Goal: Transaction & Acquisition: Purchase product/service

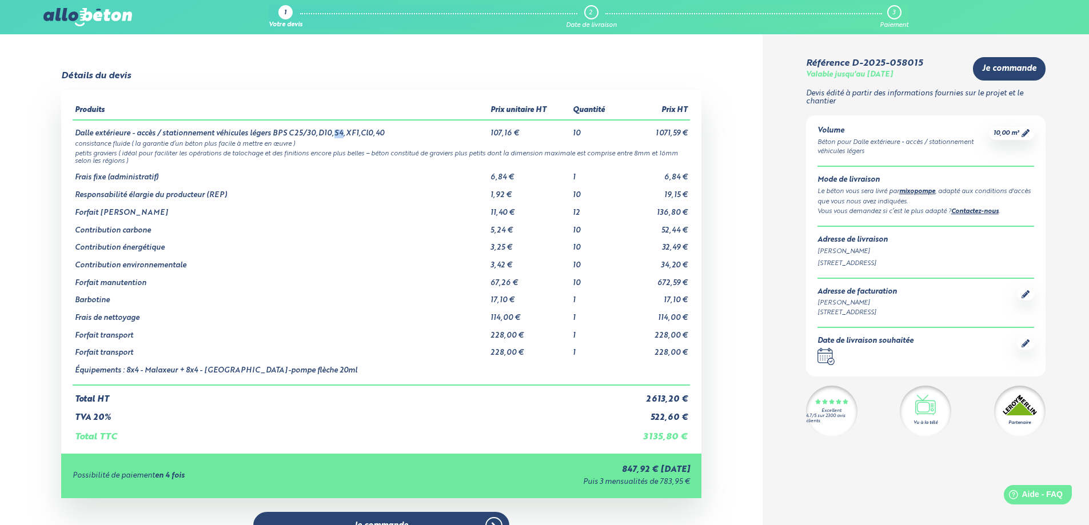
drag, startPoint x: 334, startPoint y: 134, endPoint x: 340, endPoint y: 135, distance: 5.8
click at [340, 135] on td "Dalle extérieure - accès / stationnement véhicules légers BPS C25/30,D10,S4,XF1…" at bounding box center [281, 129] width 416 height 18
click at [345, 138] on td "Dalle extérieure - accès / stationnement véhicules légers BPS C25/30,D10,S4,XF1…" at bounding box center [281, 129] width 416 height 18
drag, startPoint x: 385, startPoint y: 135, endPoint x: 272, endPoint y: 132, distance: 113.2
click at [272, 132] on td "Dalle extérieure - accès / stationnement véhicules légers BPS C25/30,D10,S4,XF1…" at bounding box center [281, 129] width 416 height 18
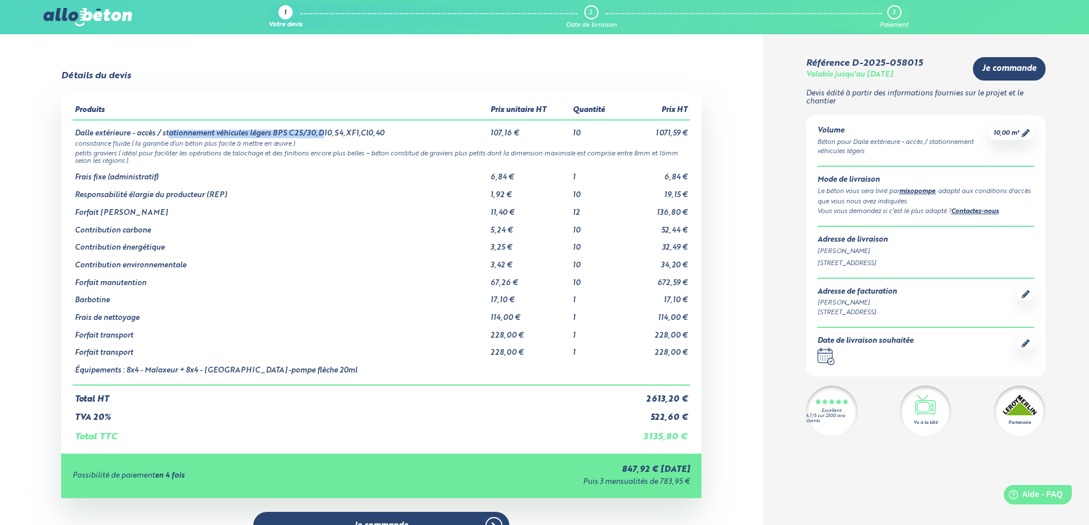
drag, startPoint x: 205, startPoint y: 134, endPoint x: 324, endPoint y: 129, distance: 118.5
click at [324, 129] on td "Dalle extérieure - accès / stationnement véhicules légers BPS C25/30,D10,S4,XF1…" at bounding box center [281, 129] width 416 height 18
click at [145, 134] on td "Dalle extérieure - accès / stationnement véhicules légers BPS C25/30,D10,S4,XF1…" at bounding box center [281, 129] width 416 height 18
drag, startPoint x: 161, startPoint y: 133, endPoint x: 379, endPoint y: 135, distance: 218.4
click at [379, 135] on td "Dalle extérieure - accès / stationnement véhicules légers BPS C25/30,D10,S4,XF1…" at bounding box center [281, 129] width 416 height 18
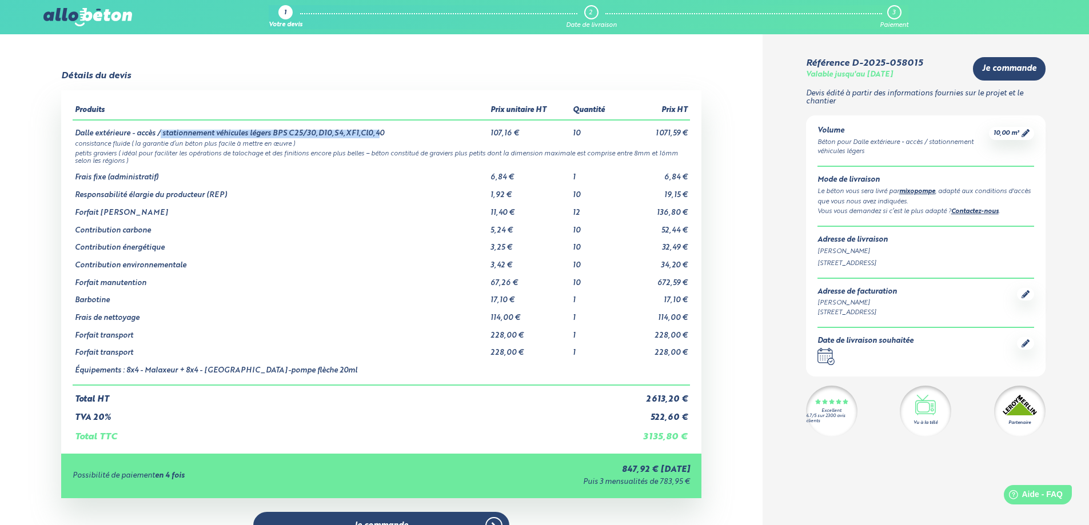
click at [379, 136] on td "Dalle extérieure - accès / stationnement véhicules légers BPS C25/30,D10,S4,XF1…" at bounding box center [281, 129] width 416 height 18
drag, startPoint x: 95, startPoint y: 214, endPoint x: 683, endPoint y: 210, distance: 587.1
click at [683, 210] on tr "Forfait Tuyaux 11,40 € 12 136,80 €" at bounding box center [381, 209] width 617 height 18
click at [540, 428] on td "Total TTC" at bounding box center [347, 432] width 549 height 19
drag, startPoint x: 75, startPoint y: 217, endPoint x: 100, endPoint y: 216, distance: 24.6
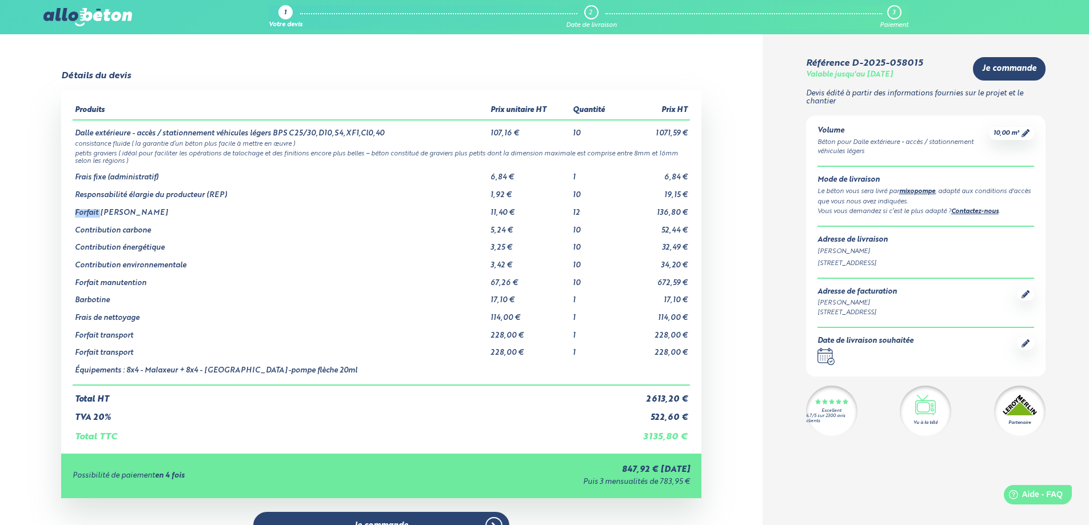
click at [100, 216] on td "Forfait Tuyaux" at bounding box center [281, 209] width 416 height 18
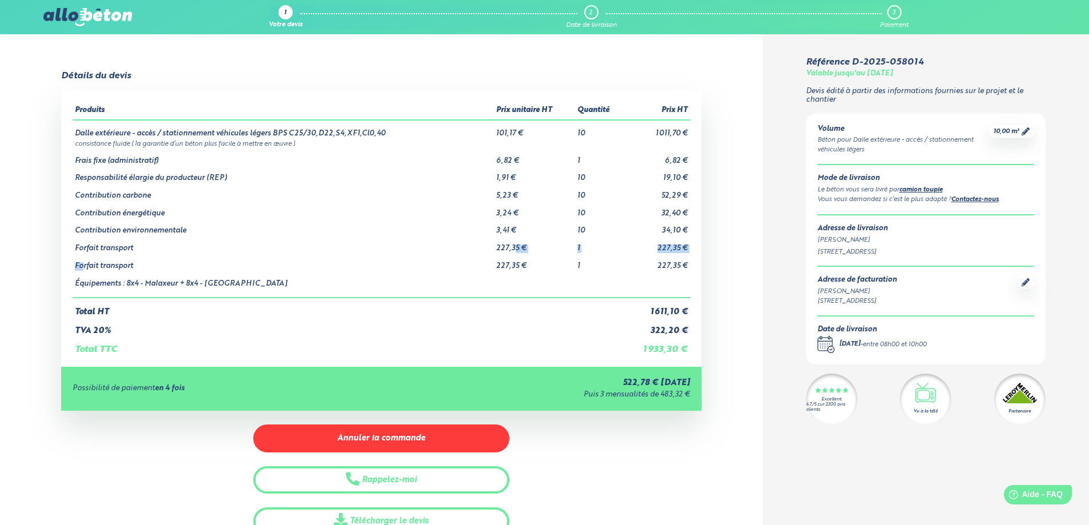
drag, startPoint x: 91, startPoint y: 263, endPoint x: 515, endPoint y: 247, distance: 423.9
click at [515, 247] on tbody "Dalle extérieure - accès / stationnement véhicules légers BPS C25/30,D22,S4,XF1…" at bounding box center [381, 209] width 617 height 178
click at [515, 247] on td "227,35 €" at bounding box center [534, 245] width 81 height 18
drag, startPoint x: 490, startPoint y: 269, endPoint x: 541, endPoint y: 271, distance: 50.9
click at [541, 271] on tbody "Dalle extérieure - accès / stationnement véhicules légers BPS C25/30,D22,S4,XF1…" at bounding box center [381, 209] width 617 height 178
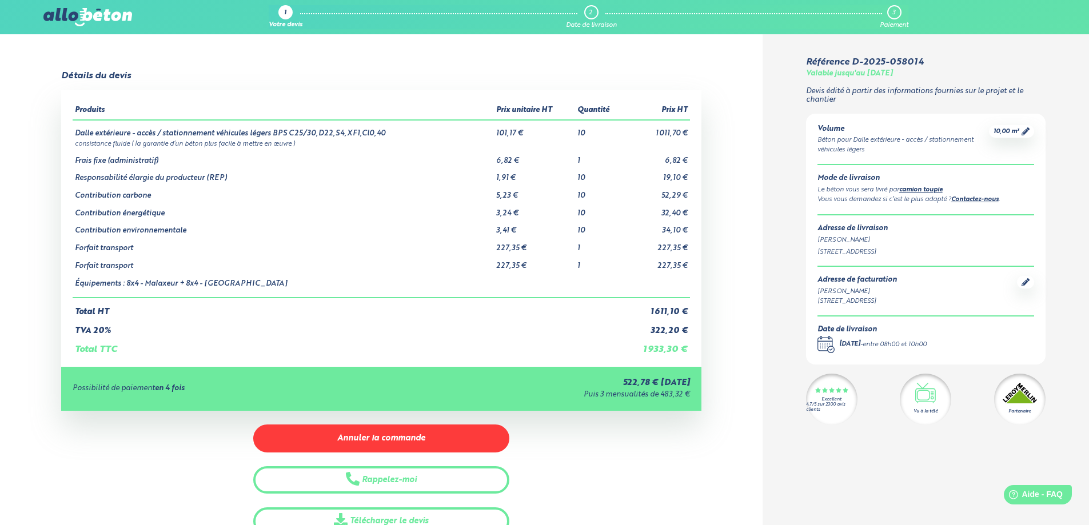
click at [151, 372] on div "Possibilité de paiement en 4 fois 522,78 € aujourd'hui Puis 3 mensualités de 48…" at bounding box center [381, 389] width 640 height 44
click at [126, 289] on td "Équipements : 8x4 - Malaxeur + 8x4 - Malaxeur" at bounding box center [283, 284] width 421 height 27
drag, startPoint x: 580, startPoint y: 133, endPoint x: 605, endPoint y: 137, distance: 26.0
click at [605, 137] on td "10" at bounding box center [599, 129] width 49 height 18
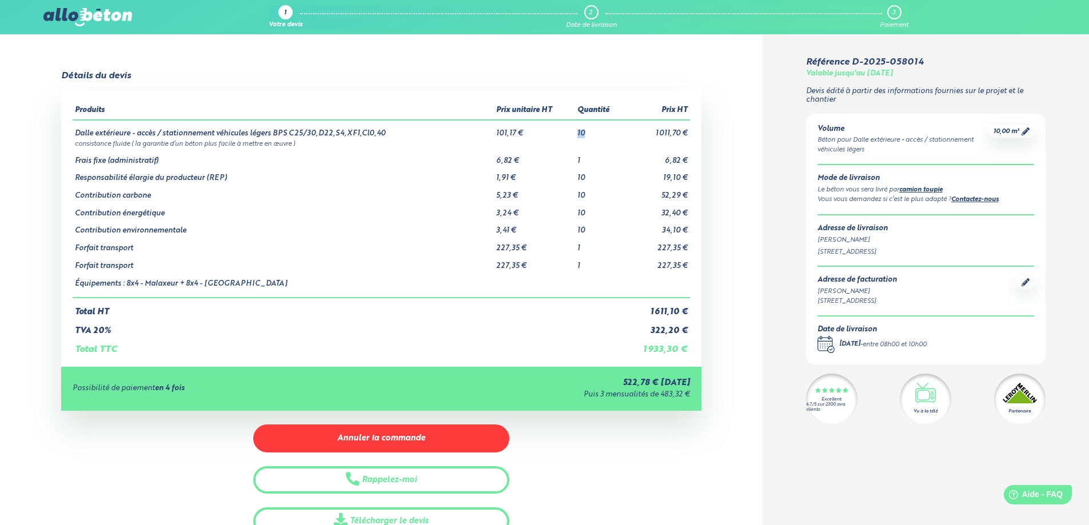
drag, startPoint x: 587, startPoint y: 131, endPoint x: 576, endPoint y: 135, distance: 11.4
click at [576, 135] on td "10" at bounding box center [599, 129] width 49 height 18
drag, startPoint x: 652, startPoint y: 309, endPoint x: 685, endPoint y: 308, distance: 33.2
click at [685, 308] on td "1 611,10 €" at bounding box center [657, 307] width 66 height 19
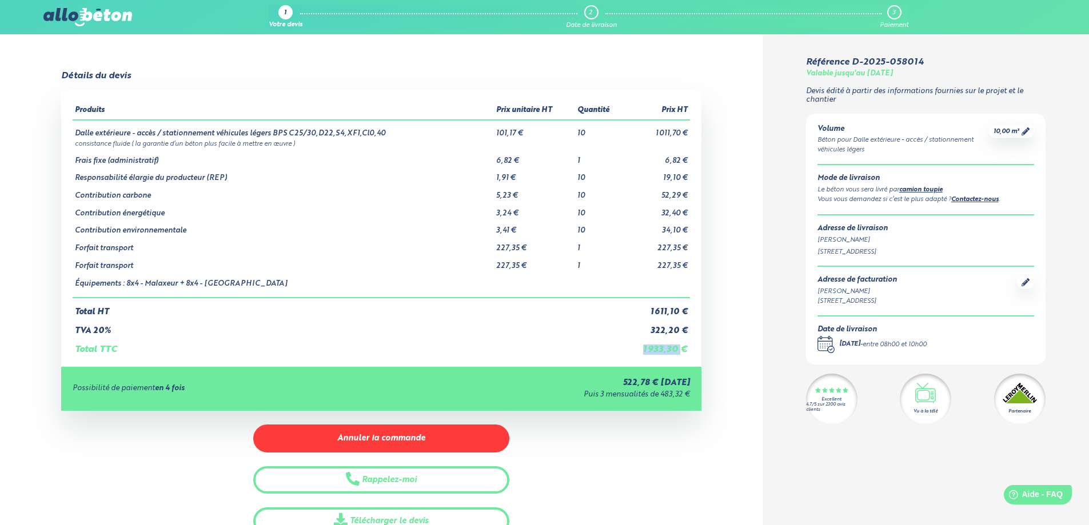
drag, startPoint x: 645, startPoint y: 350, endPoint x: 681, endPoint y: 351, distance: 35.5
click at [681, 351] on td "1 933,30 €" at bounding box center [657, 345] width 66 height 19
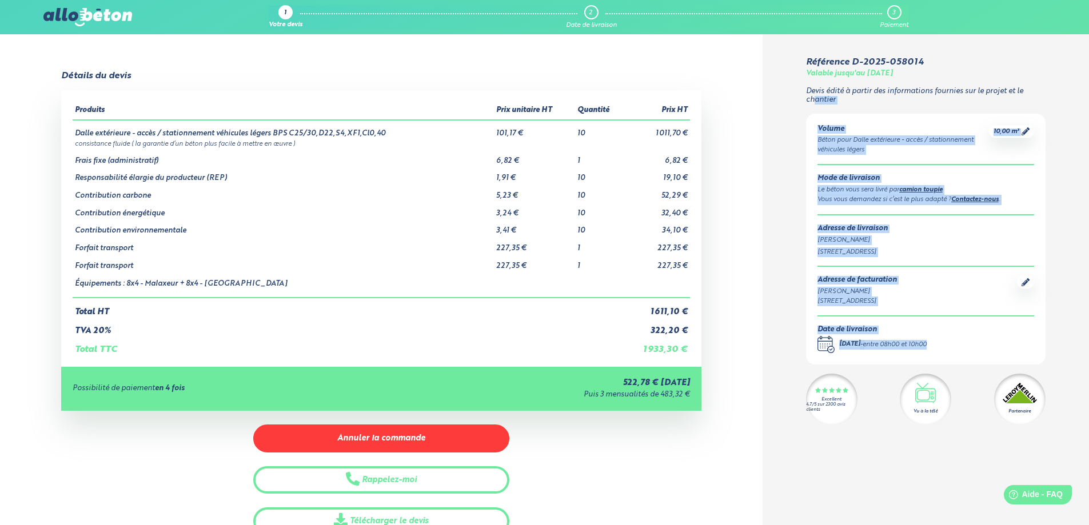
drag, startPoint x: 966, startPoint y: 345, endPoint x: 812, endPoint y: 102, distance: 287.1
click at [812, 102] on div "Référence D-2025-058014 Valable jusqu'au 09/11/2025 Devis édité à partir des in…" at bounding box center [926, 241] width 240 height 368
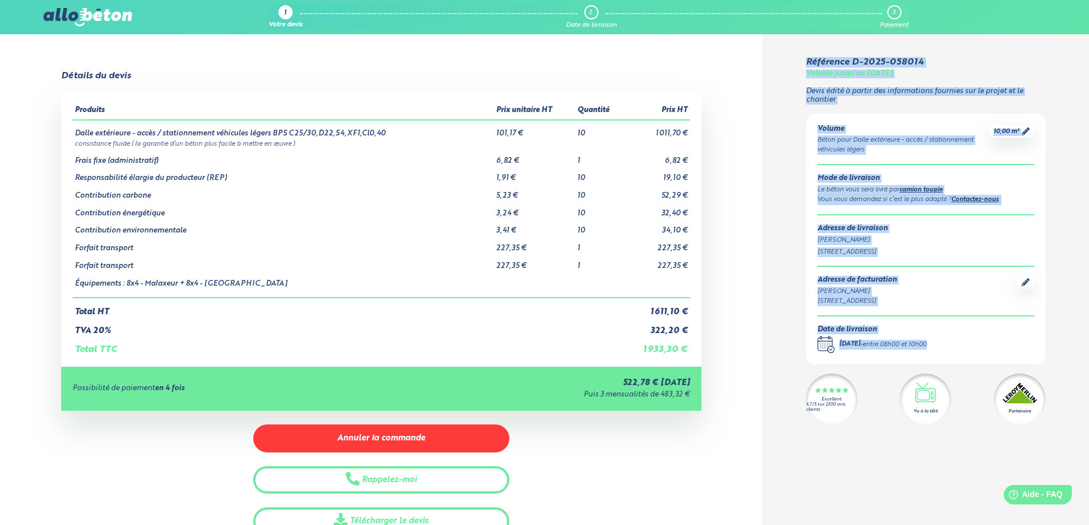
drag, startPoint x: 807, startPoint y: 58, endPoint x: 1055, endPoint y: 342, distance: 377.6
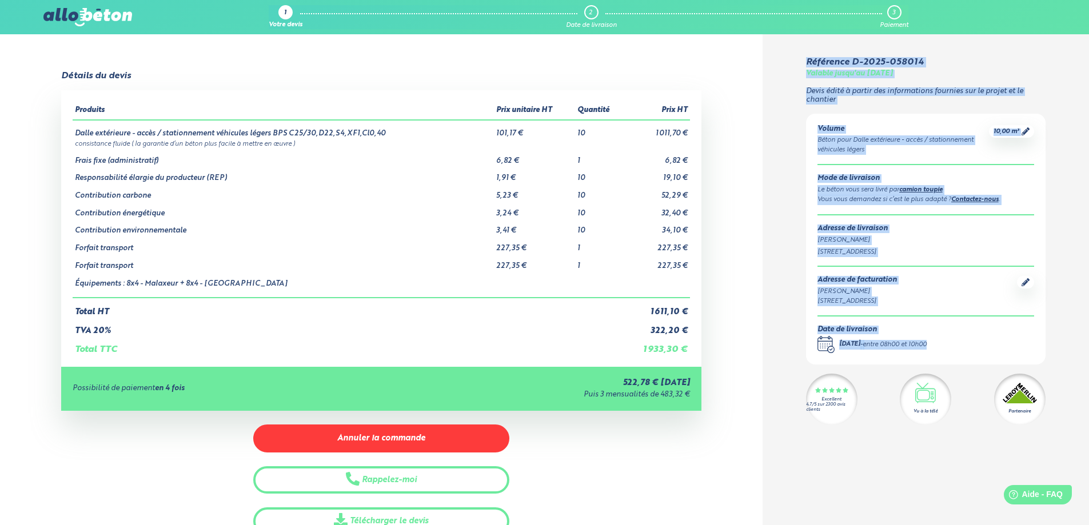
drag, startPoint x: 1046, startPoint y: 350, endPoint x: 800, endPoint y: 59, distance: 380.9
drag, startPoint x: 800, startPoint y: 58, endPoint x: 1031, endPoint y: 342, distance: 365.8
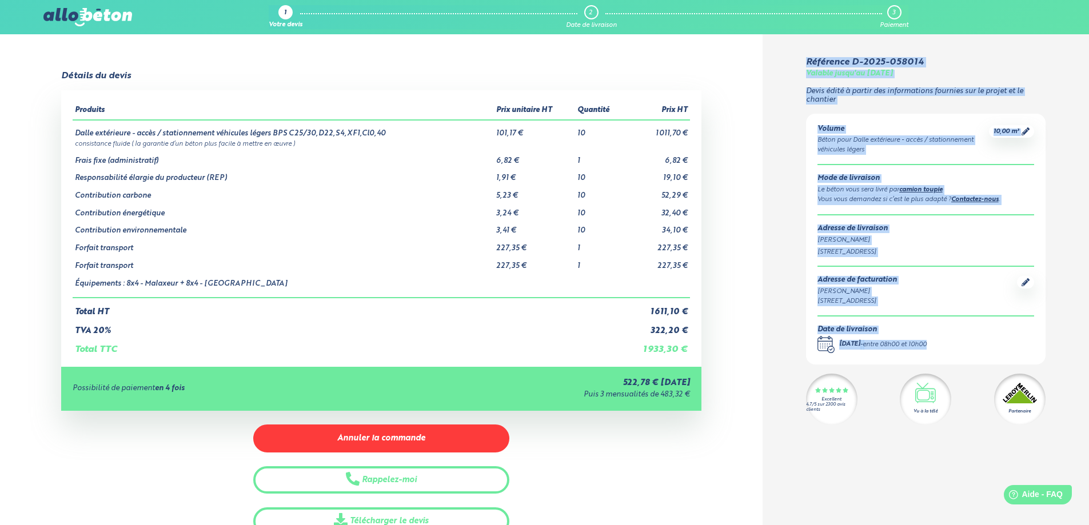
click at [1041, 343] on div "Volume Béton pour Dalle extérieure - accès / stationnement véhicules légers 10,…" at bounding box center [926, 240] width 240 height 252
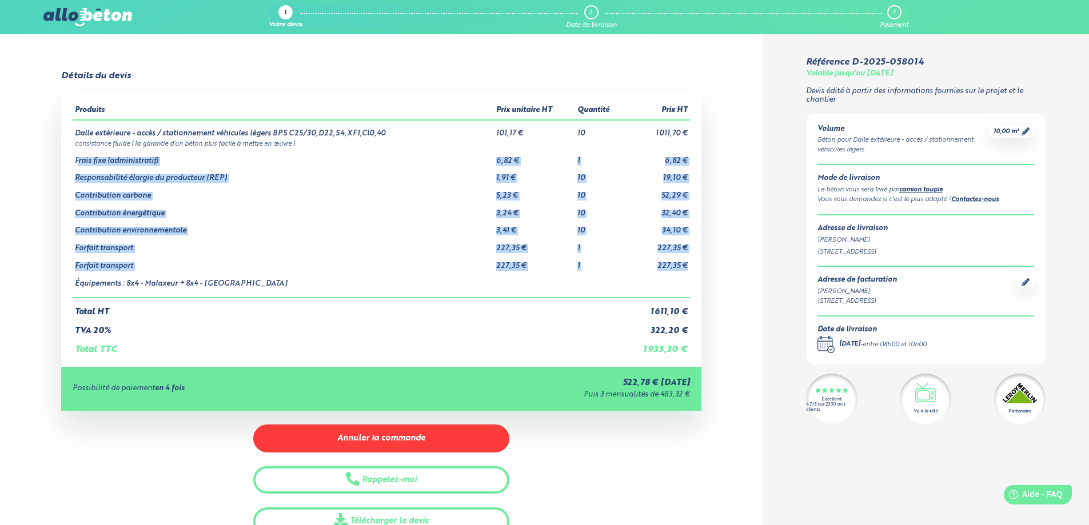
drag, startPoint x: 77, startPoint y: 163, endPoint x: 687, endPoint y: 261, distance: 617.8
click at [687, 261] on tbody "Dalle extérieure - accès / stationnement véhicules légers BPS C25/30,D22,S4,XF1…" at bounding box center [381, 209] width 617 height 178
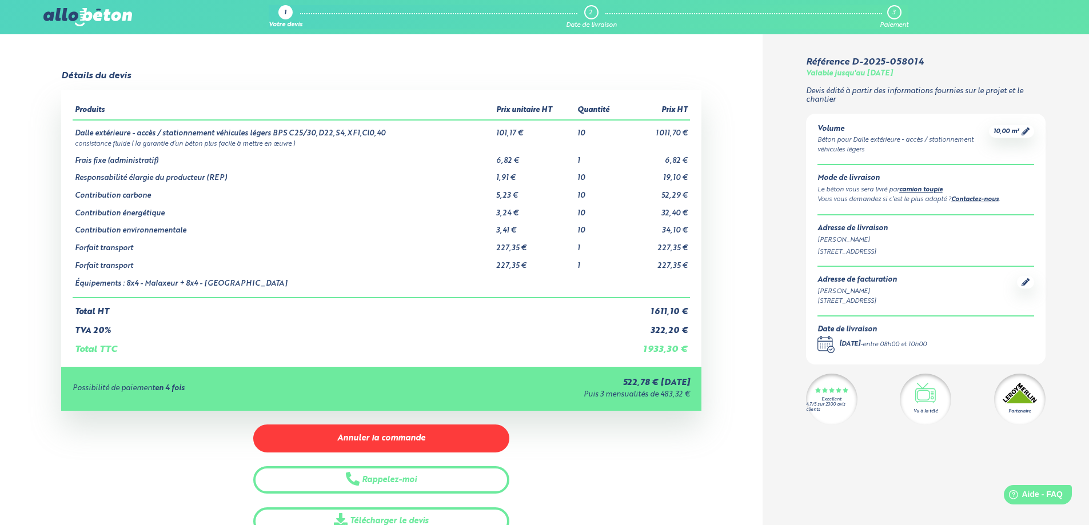
click at [690, 261] on div "Produits Prix unitaire HT Quantité Prix HT Dalle extérieure - accès / stationne…" at bounding box center [381, 228] width 640 height 276
click at [584, 134] on td "10" at bounding box center [599, 129] width 49 height 18
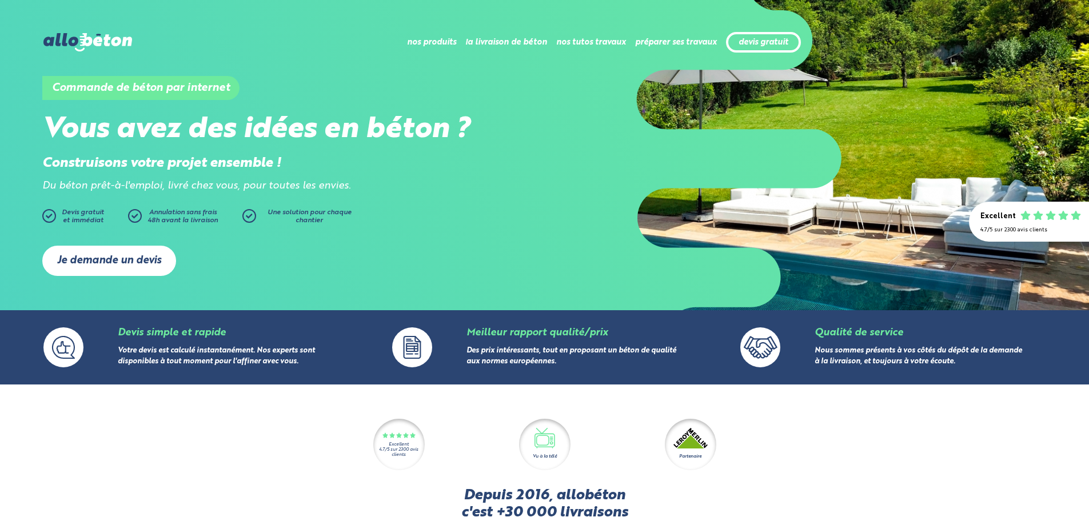
click at [147, 258] on link "Je demande un devis" at bounding box center [109, 261] width 134 height 30
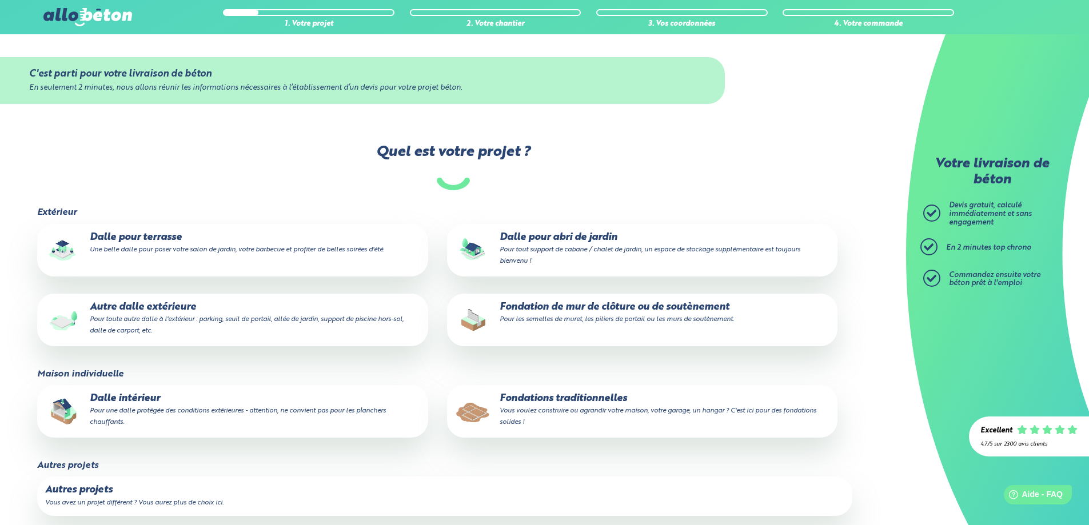
click at [184, 312] on p "Autre dalle extérieure Pour toute autre dalle à l'extérieur : parking, seuil de…" at bounding box center [232, 319] width 374 height 35
click at [0, 0] on input "Autre dalle extérieure Pour toute autre dalle à l'extérieur : parking, seuil de…" at bounding box center [0, 0] width 0 height 0
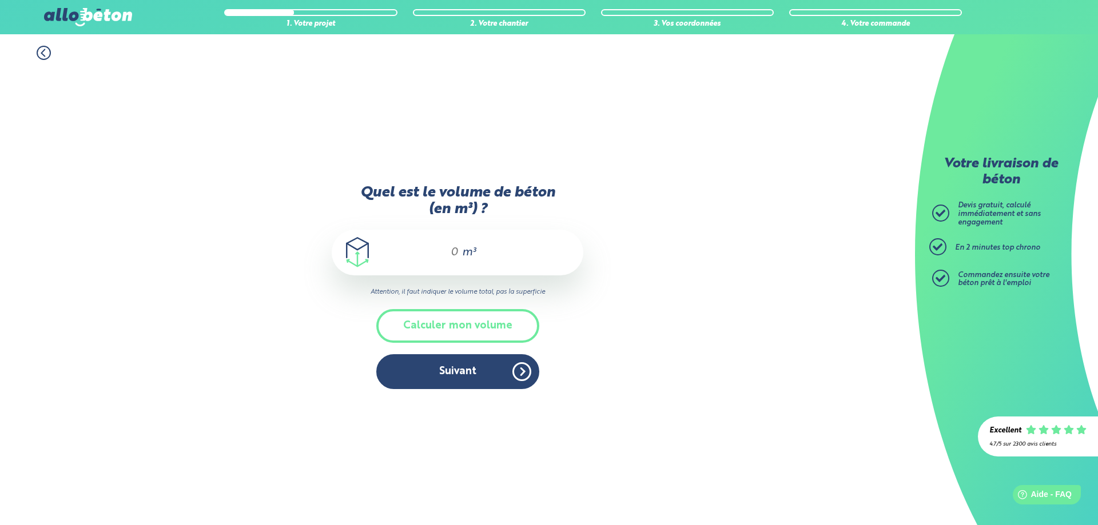
click at [459, 260] on div "m³" at bounding box center [458, 253] width 252 height 46
drag, startPoint x: 457, startPoint y: 255, endPoint x: 442, endPoint y: 260, distance: 15.6
click at [442, 260] on div "m³" at bounding box center [458, 253] width 252 height 46
click at [470, 254] on span "m³" at bounding box center [469, 252] width 14 height 11
click at [462, 323] on button "Calculer mon volume" at bounding box center [457, 326] width 163 height 34
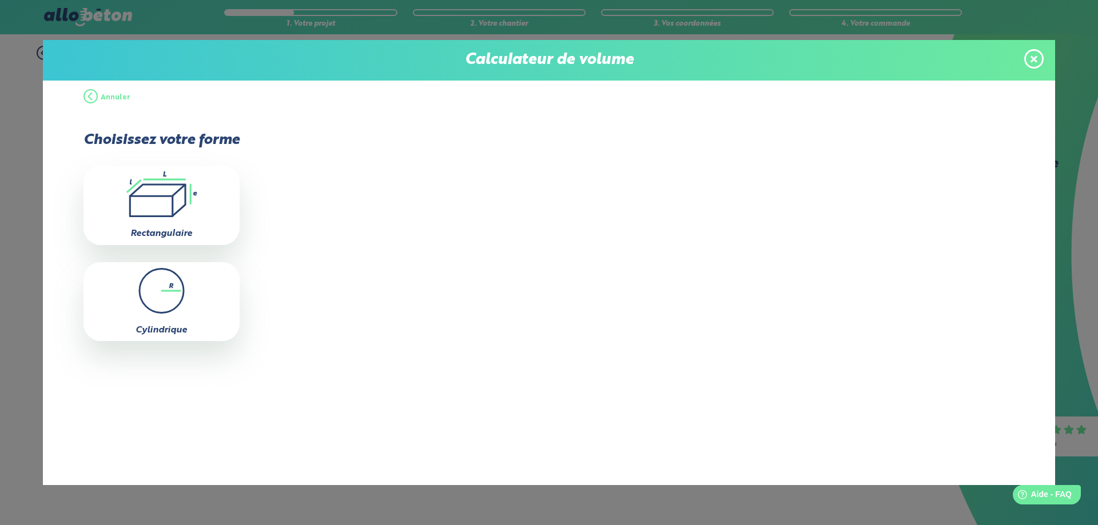
click at [1031, 65] on span at bounding box center [1033, 58] width 19 height 19
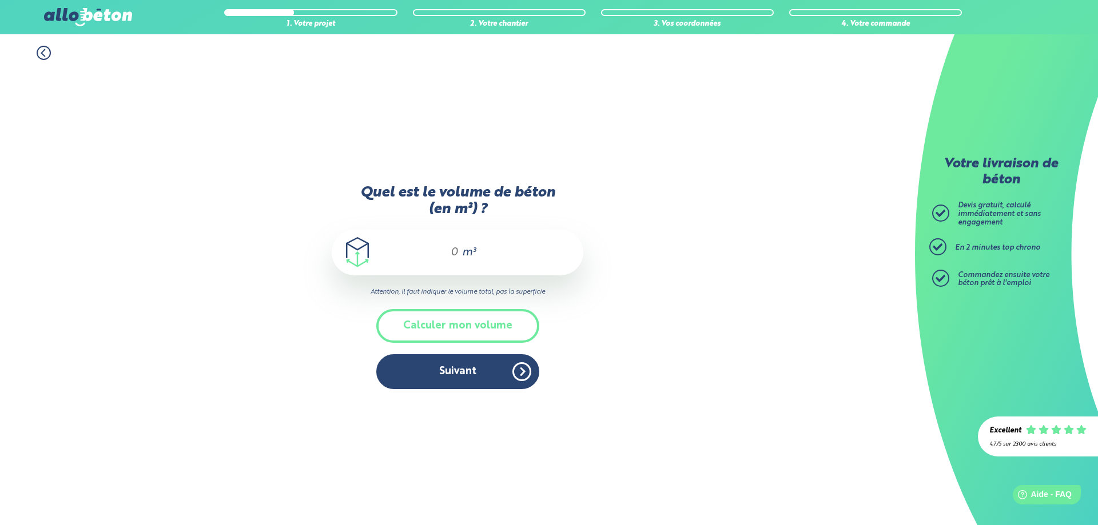
drag, startPoint x: 442, startPoint y: 248, endPoint x: 451, endPoint y: 249, distance: 9.2
click at [442, 248] on input "Quel est le volume de béton (en m³) ?" at bounding box center [449, 253] width 19 height 14
click at [458, 250] on div "m³" at bounding box center [458, 253] width 252 height 46
click at [452, 250] on input "Quel est le volume de béton (en m³) ?" at bounding box center [449, 253] width 19 height 14
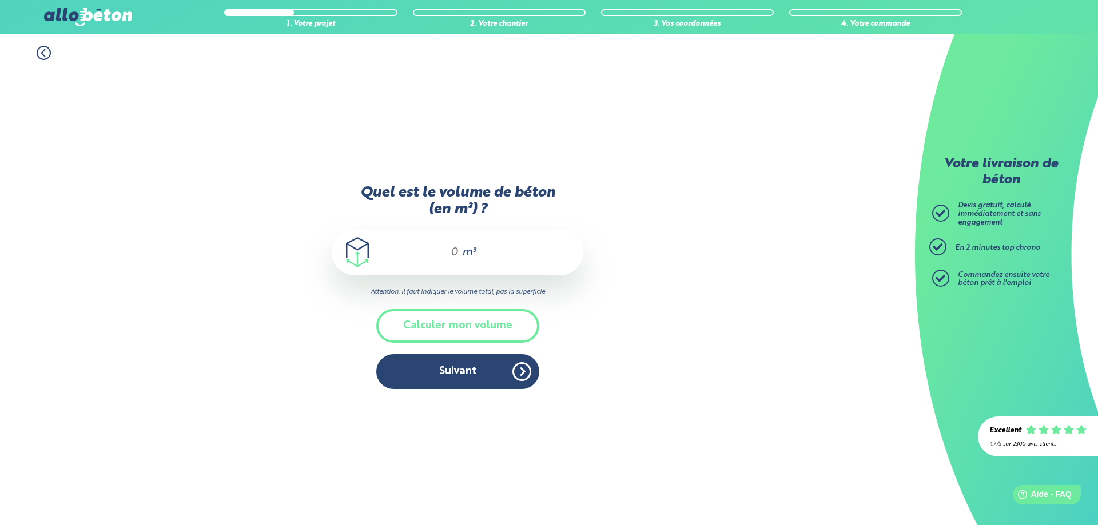
drag, startPoint x: 457, startPoint y: 249, endPoint x: 450, endPoint y: 251, distance: 7.2
click at [450, 251] on input "Quel est le volume de béton (en m³) ?" at bounding box center [449, 253] width 19 height 14
click at [454, 249] on input "Quel est le volume de béton (en m³) ?" at bounding box center [449, 253] width 19 height 14
drag, startPoint x: 461, startPoint y: 249, endPoint x: 445, endPoint y: 249, distance: 16.0
click at [445, 249] on div "m³" at bounding box center [458, 253] width 252 height 46
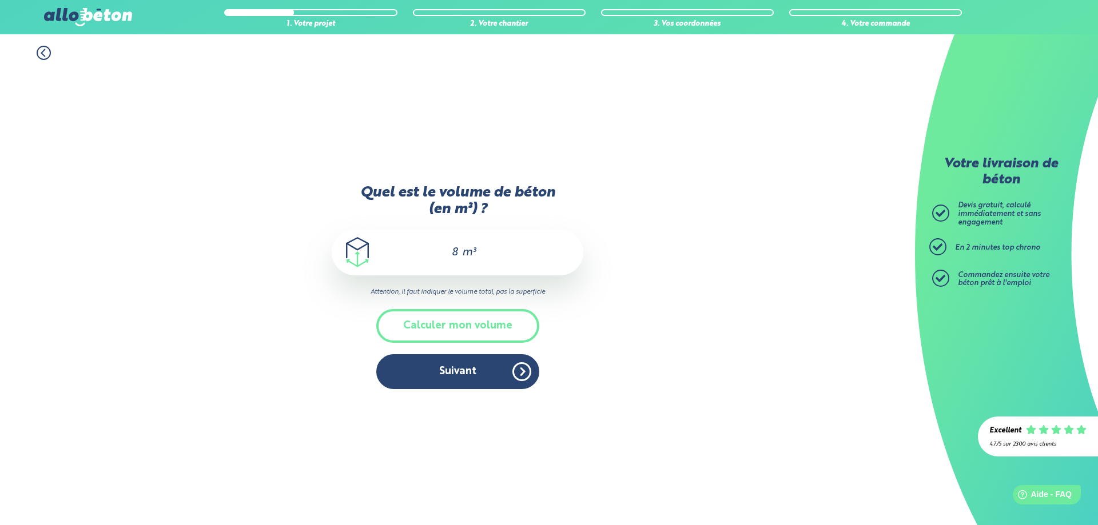
type input "8"
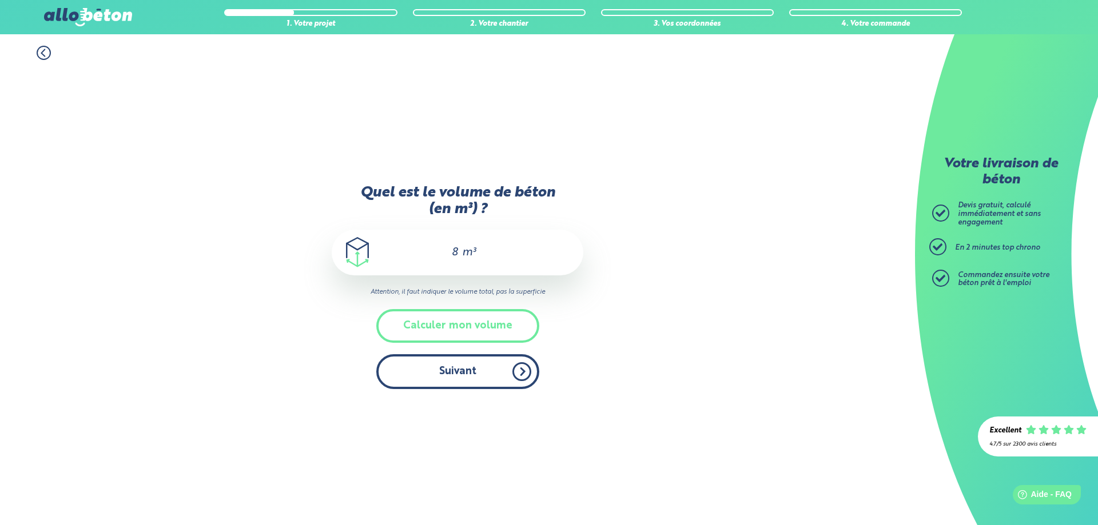
click at [456, 369] on button "Suivant" at bounding box center [457, 371] width 163 height 35
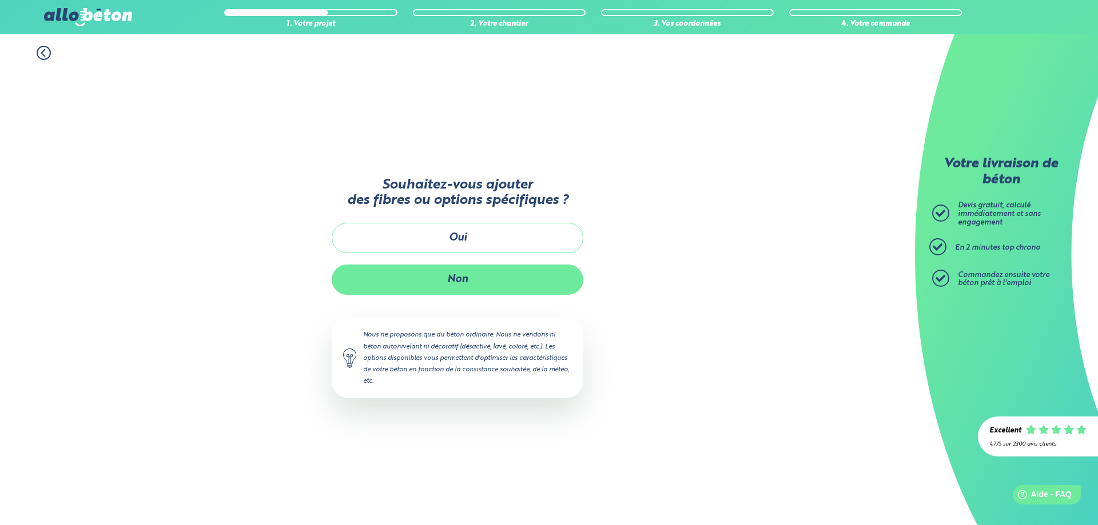
click at [470, 281] on button "Non" at bounding box center [458, 280] width 252 height 30
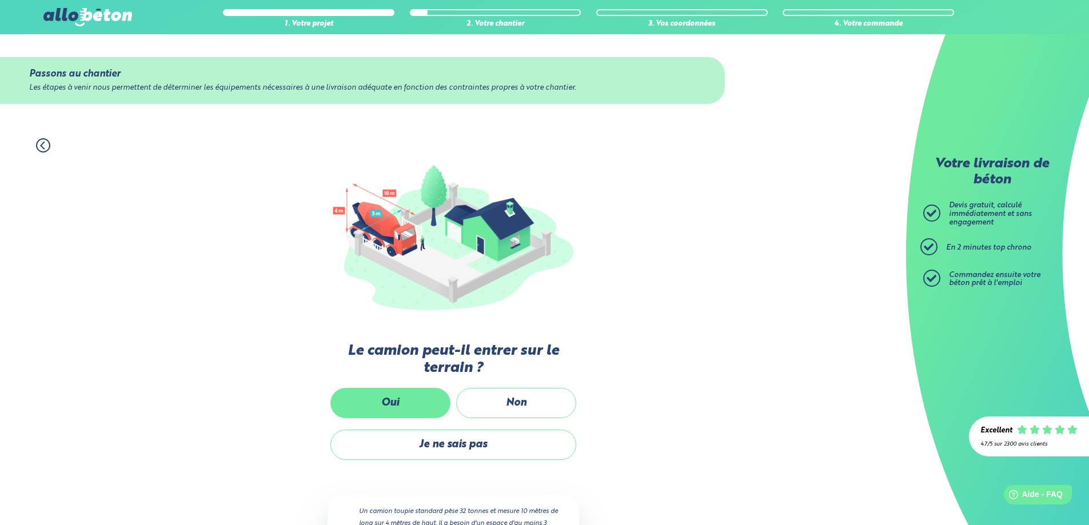
click at [398, 392] on label "Oui" at bounding box center [390, 403] width 120 height 30
click at [0, 0] on input "Oui" at bounding box center [0, 0] width 0 height 0
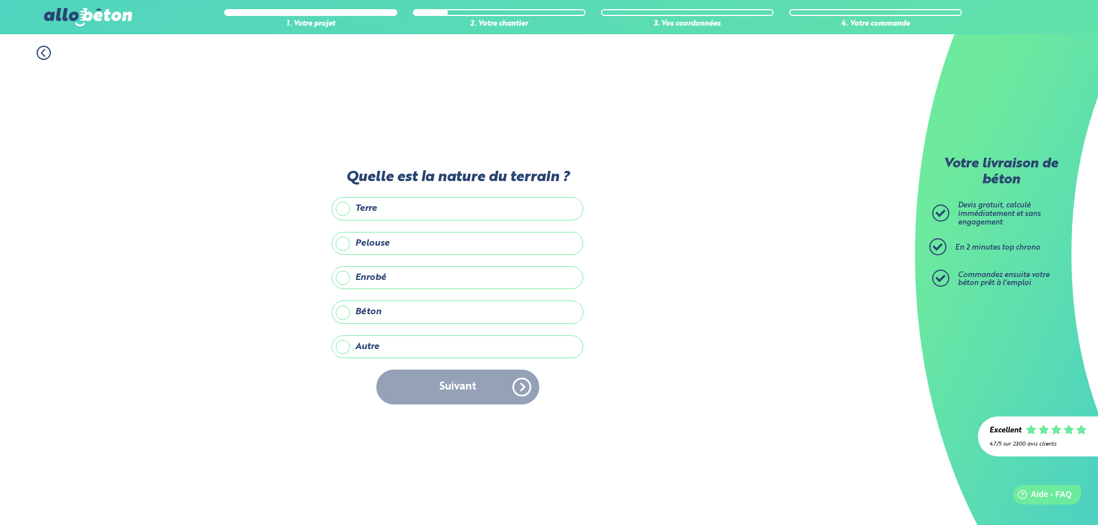
click at [344, 310] on label "Béton" at bounding box center [458, 312] width 252 height 23
click at [0, 0] on input "Béton" at bounding box center [0, 0] width 0 height 0
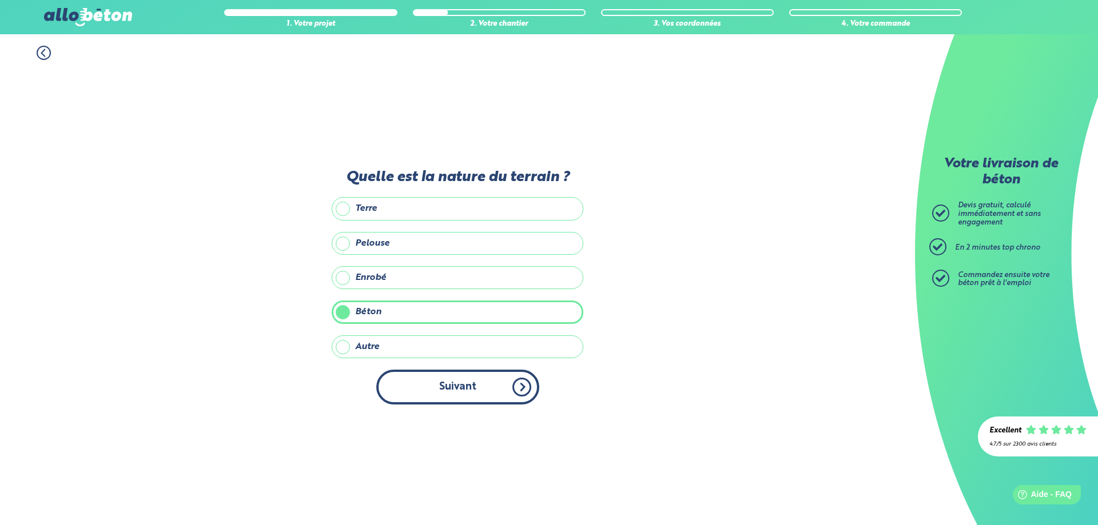
click at [464, 398] on button "Suivant" at bounding box center [457, 387] width 163 height 35
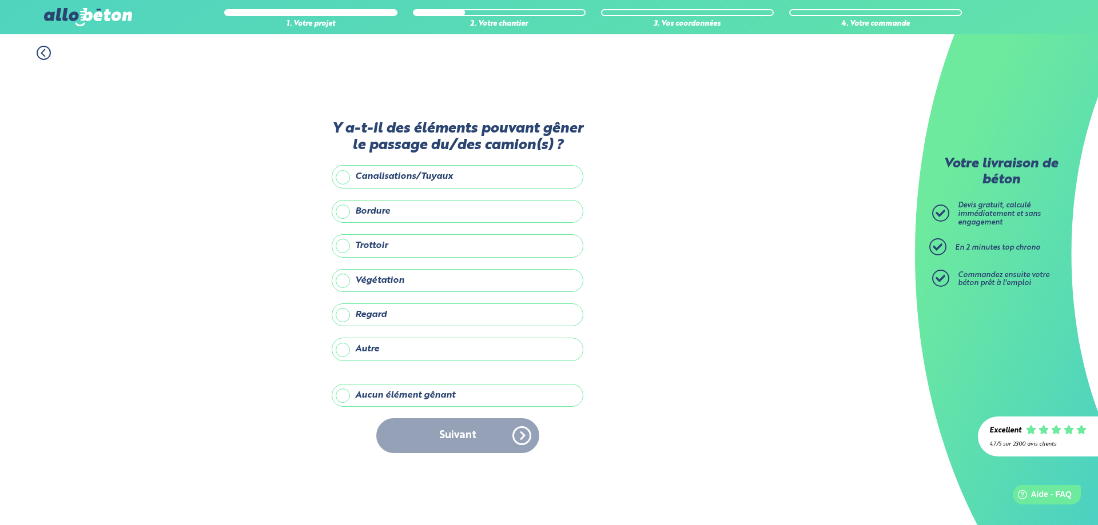
click at [365, 399] on label "Aucun élément gênant" at bounding box center [458, 395] width 252 height 23
click at [0, 0] on input "Aucun élément gênant" at bounding box center [0, 0] width 0 height 0
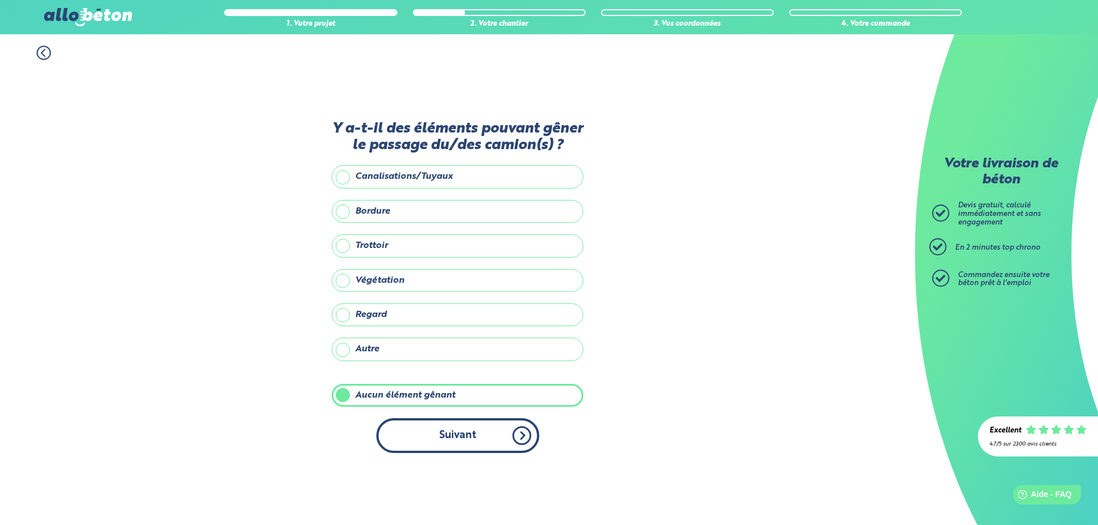
click at [461, 433] on button "Suivant" at bounding box center [457, 435] width 163 height 35
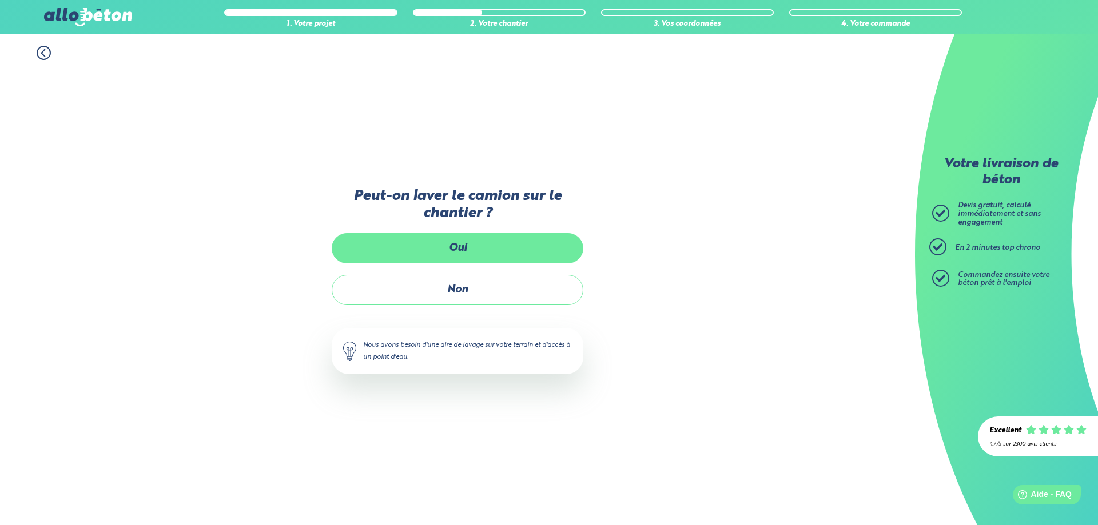
click at [457, 251] on label "Oui" at bounding box center [458, 248] width 252 height 30
click at [0, 0] on input "Oui" at bounding box center [0, 0] width 0 height 0
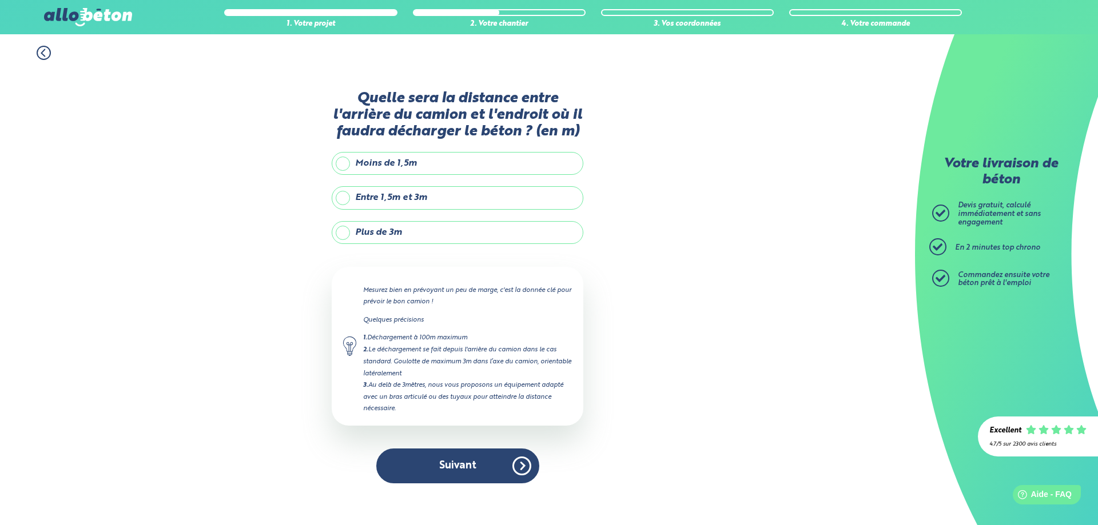
click at [344, 158] on label "Moins de 1,5m" at bounding box center [458, 163] width 252 height 23
click at [0, 0] on input "Moins de 1,5m" at bounding box center [0, 0] width 0 height 0
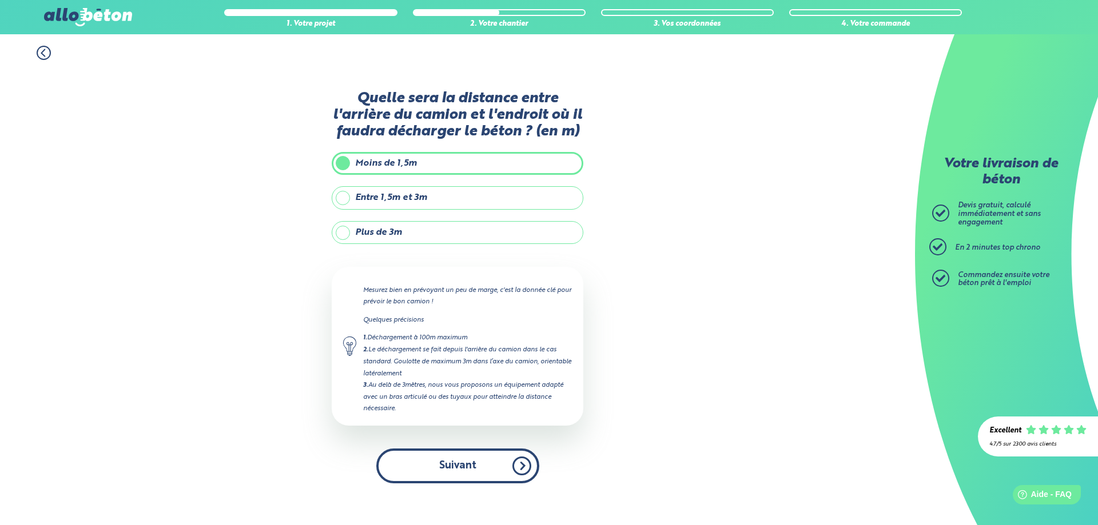
click at [446, 466] on button "Suivant" at bounding box center [457, 466] width 163 height 35
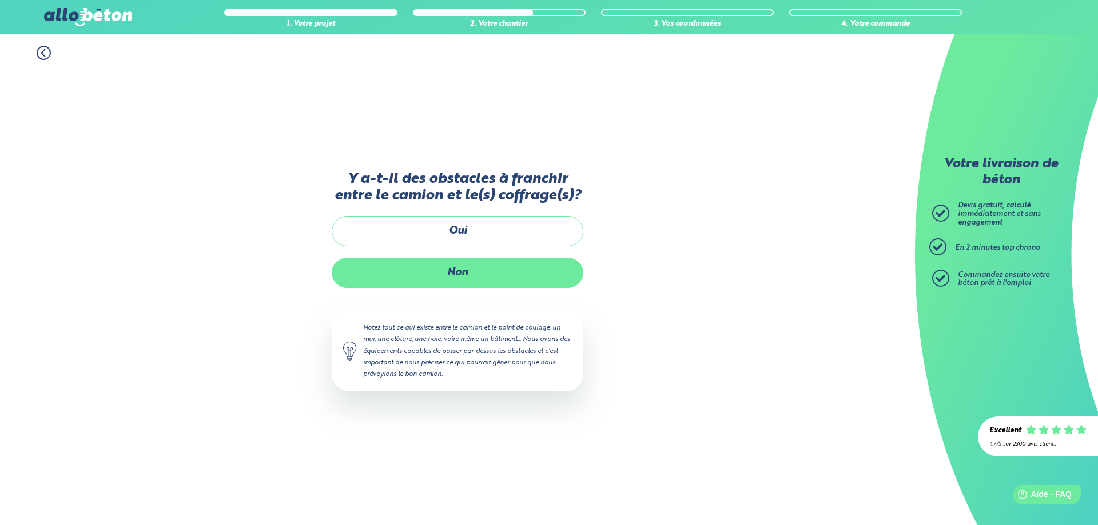
click at [457, 269] on label "Non" at bounding box center [458, 273] width 252 height 30
click at [0, 0] on input "Non" at bounding box center [0, 0] width 0 height 0
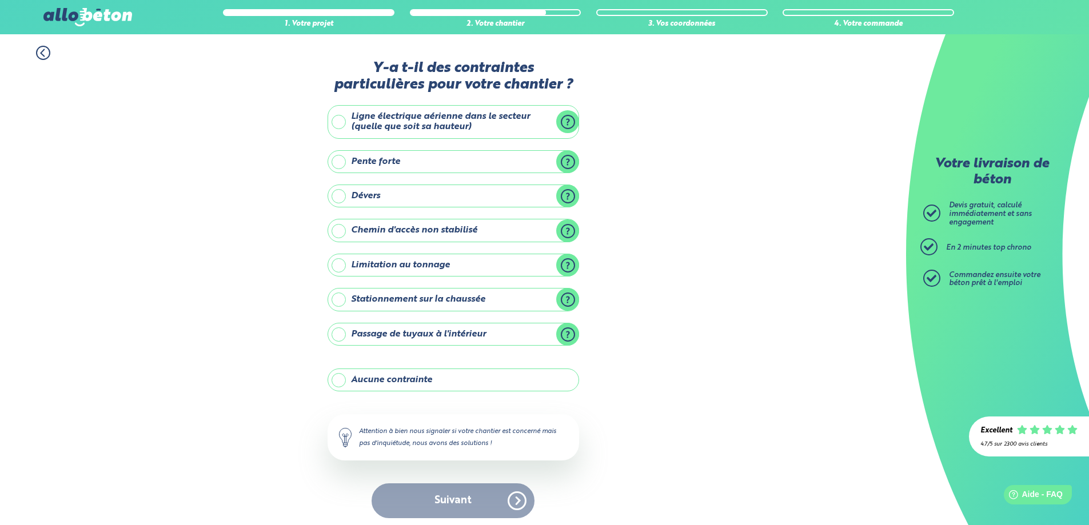
click at [344, 376] on label "Aucune contrainte" at bounding box center [454, 380] width 252 height 23
click at [0, 0] on input "Aucune contrainte" at bounding box center [0, 0] width 0 height 0
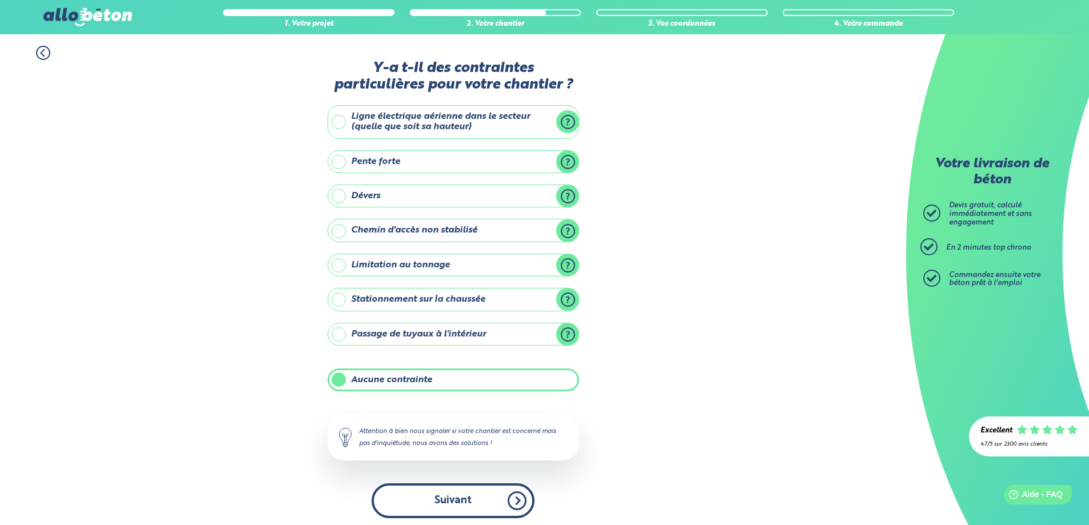
click at [459, 492] on button "Suivant" at bounding box center [453, 501] width 163 height 35
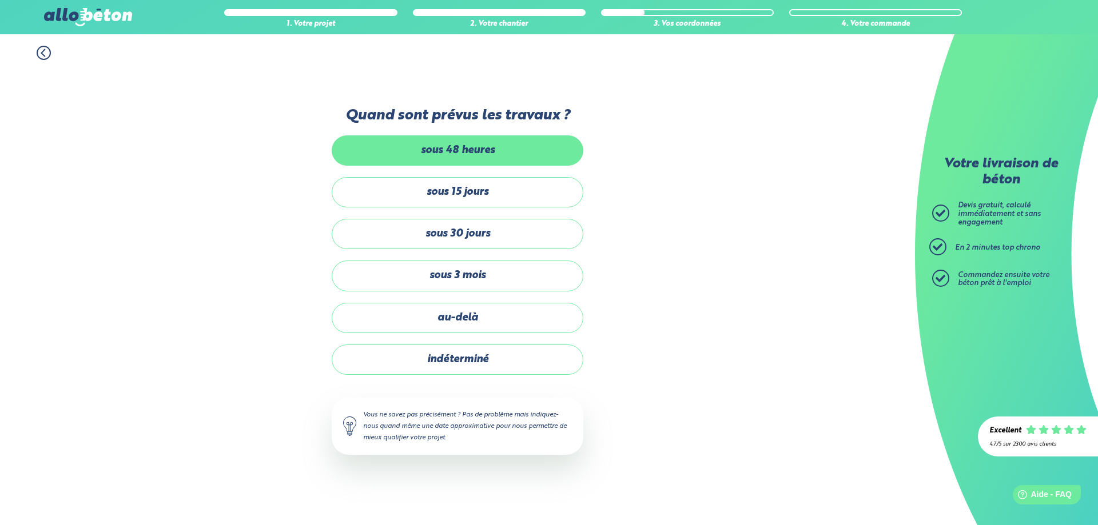
click at [469, 144] on label "sous 48 heures" at bounding box center [458, 150] width 252 height 30
click at [0, 0] on input "sous 48 heures" at bounding box center [0, 0] width 0 height 0
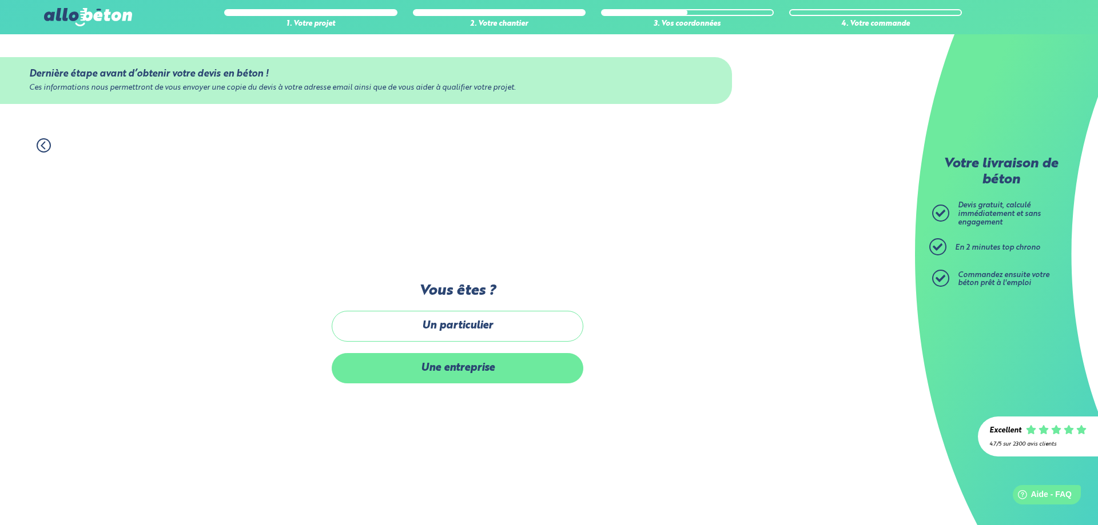
click at [459, 366] on label "Une entreprise" at bounding box center [458, 368] width 252 height 30
click at [0, 0] on input "Une entreprise" at bounding box center [0, 0] width 0 height 0
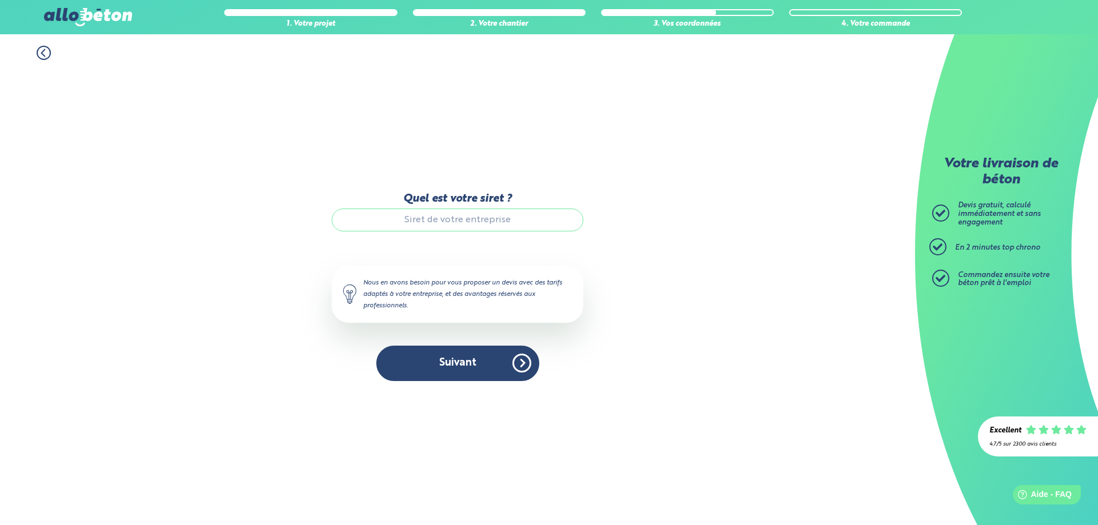
click at [44, 53] on icon at bounding box center [44, 53] width 14 height 14
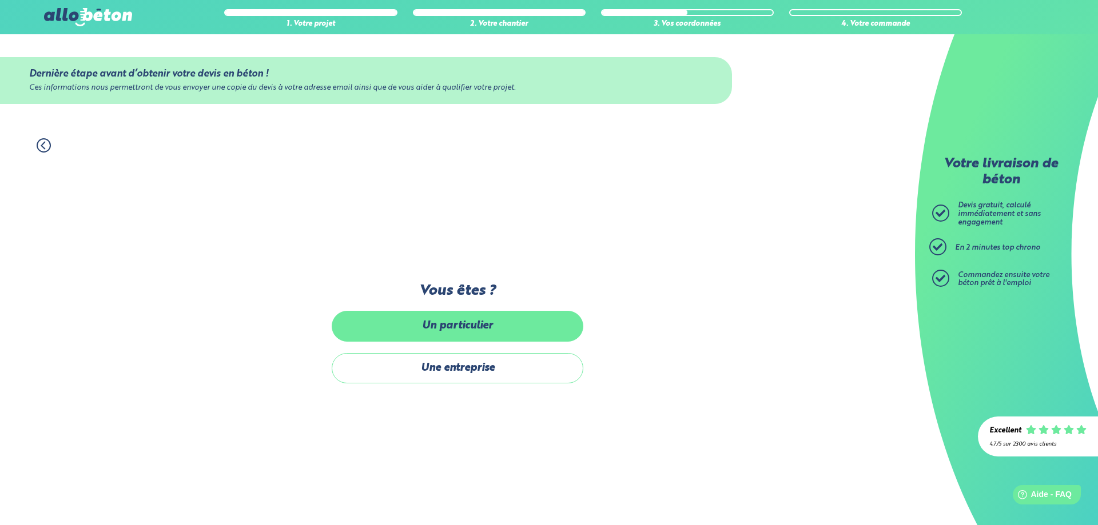
click at [470, 332] on label "Un particulier" at bounding box center [458, 326] width 252 height 30
click at [0, 0] on input "Un particulier" at bounding box center [0, 0] width 0 height 0
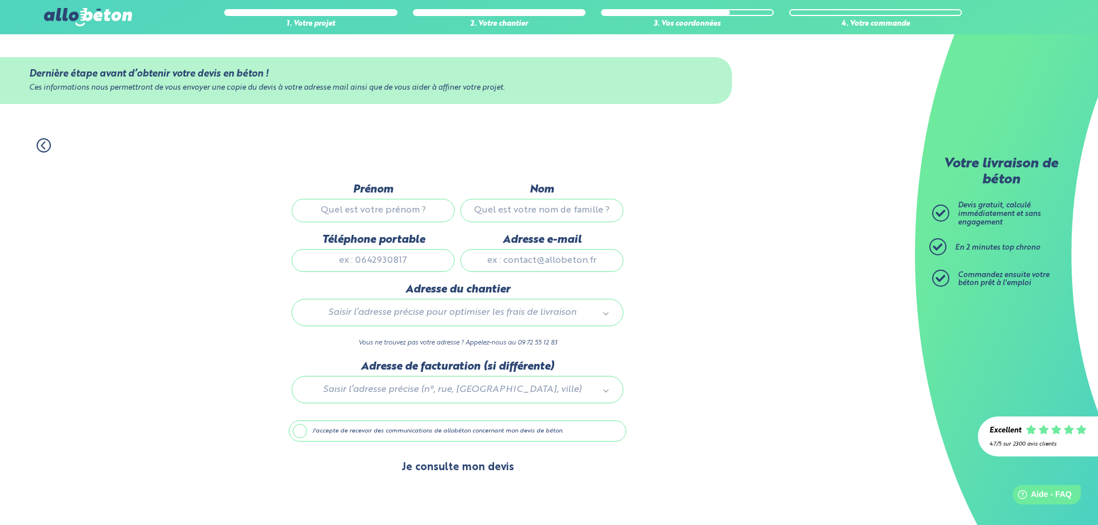
click at [466, 469] on button "Je consulte mon devis" at bounding box center [457, 467] width 135 height 29
